Goal: Find specific page/section: Find specific page/section

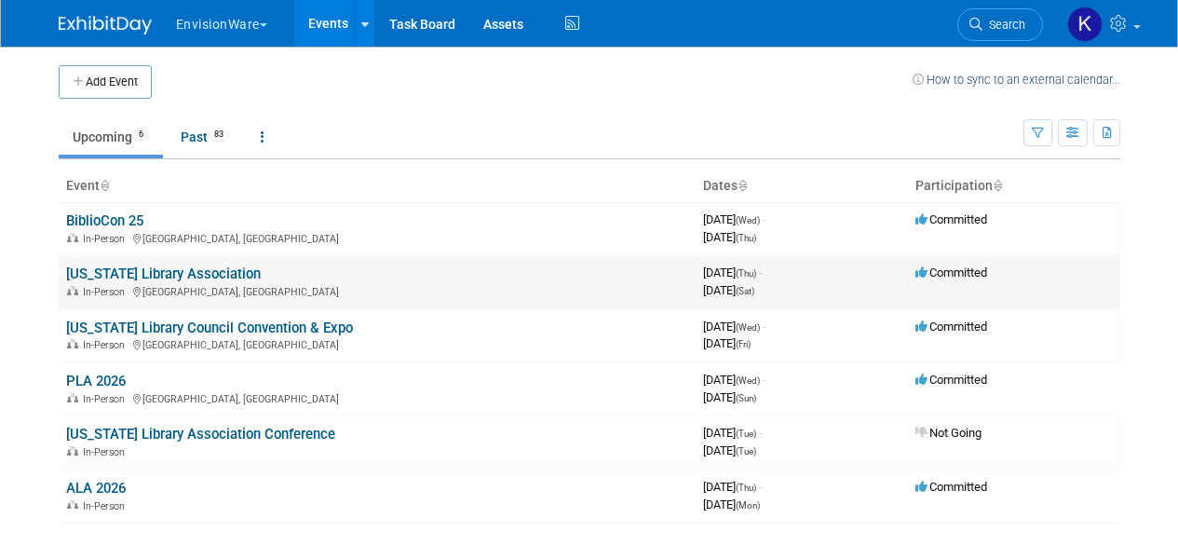
click at [169, 267] on link "[US_STATE] Library Association" at bounding box center [163, 273] width 195 height 17
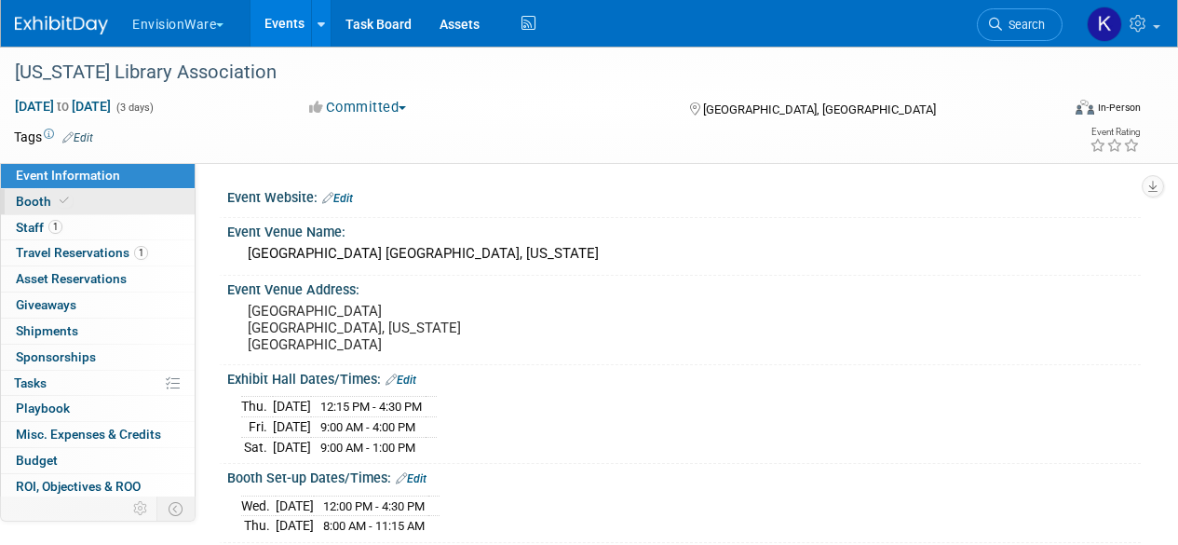
click at [87, 200] on link "Booth" at bounding box center [98, 201] width 194 height 25
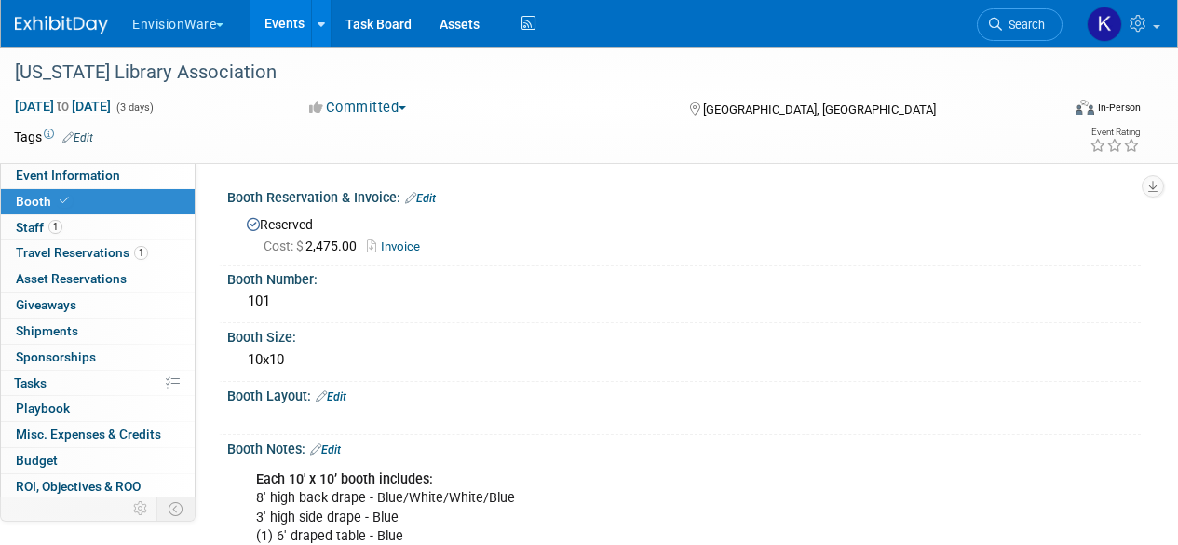
click at [67, 20] on img at bounding box center [61, 25] width 93 height 19
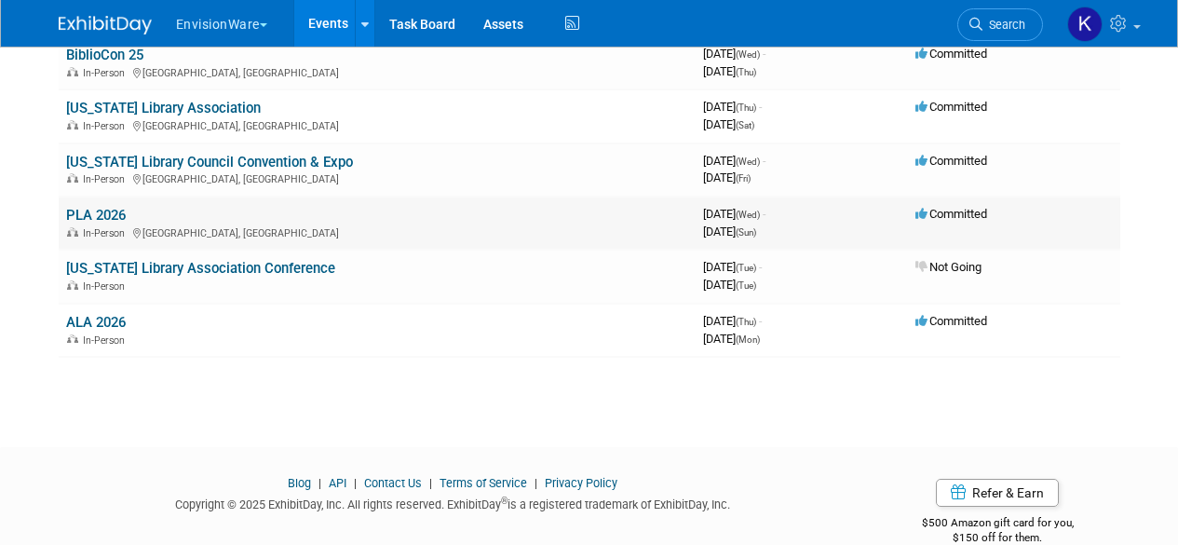
scroll to position [198, 0]
